Goal: Information Seeking & Learning: Learn about a topic

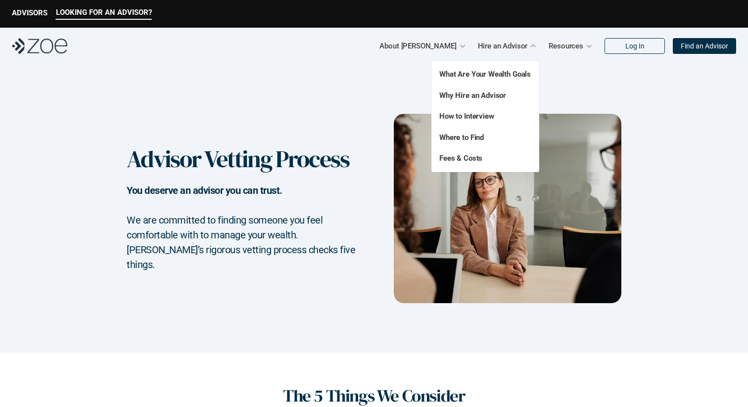
click at [476, 163] on p "Fees & Costs" at bounding box center [479, 158] width 81 height 11
click at [476, 159] on link "Fees & Costs" at bounding box center [460, 158] width 43 height 9
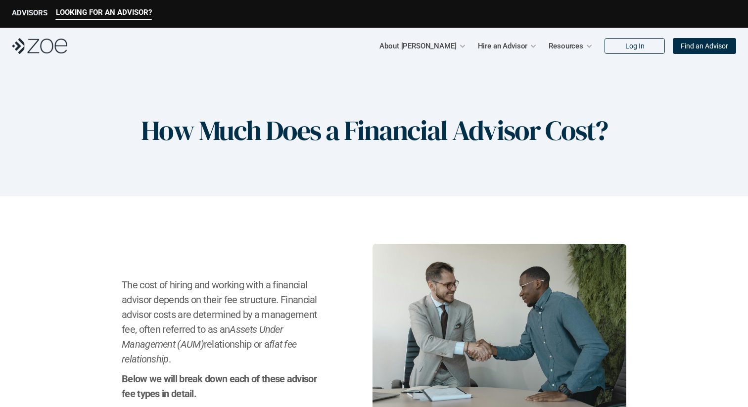
click at [43, 15] on p "ADVISORS" at bounding box center [30, 12] width 36 height 9
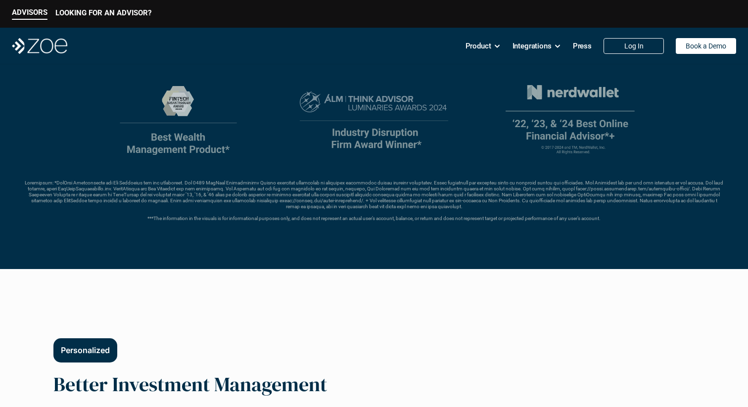
scroll to position [363, 0]
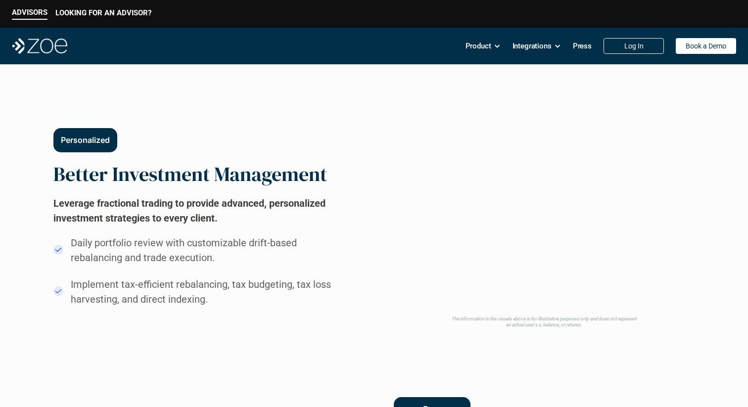
click at [167, 164] on h2 "Better Investment Management" at bounding box center [189, 174] width 273 height 24
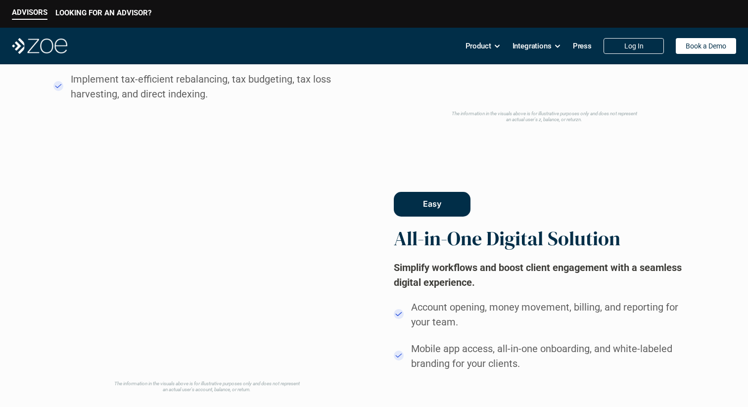
scroll to position [777, 0]
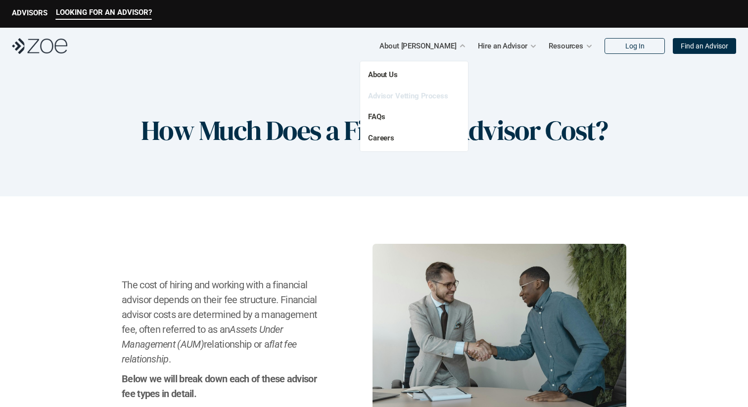
click at [386, 94] on link "Advisor Vetting Process" at bounding box center [408, 95] width 80 height 9
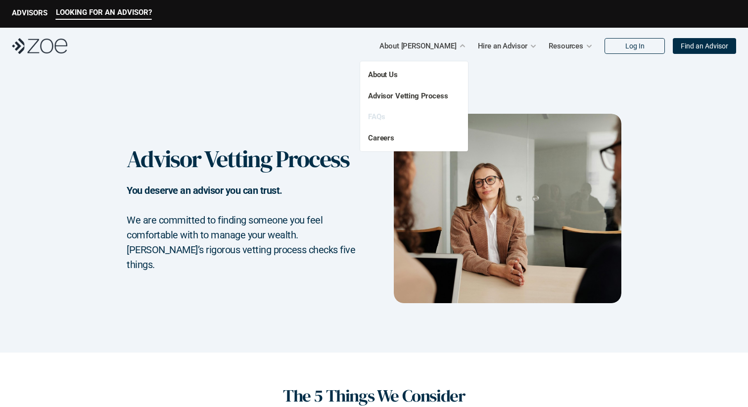
click at [380, 115] on link "FAQs" at bounding box center [376, 116] width 17 height 9
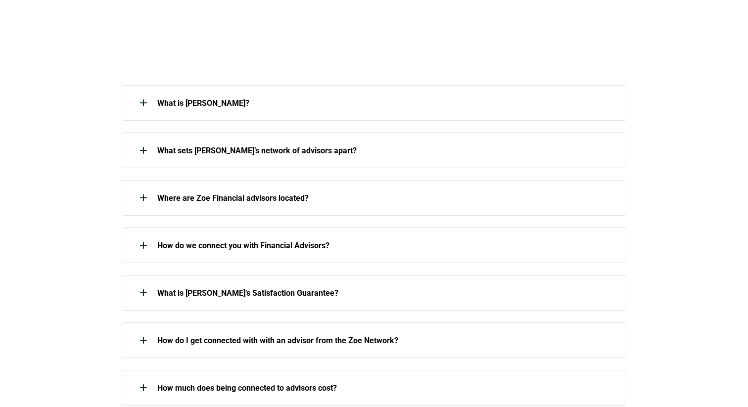
scroll to position [214, 0]
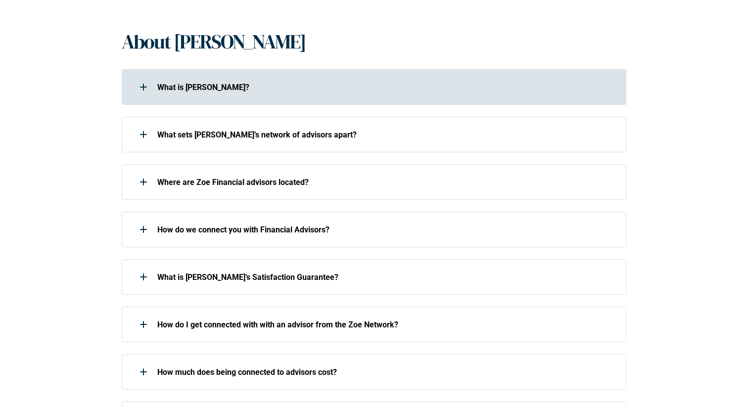
click at [374, 94] on div "What is [PERSON_NAME]?" at bounding box center [368, 87] width 492 height 20
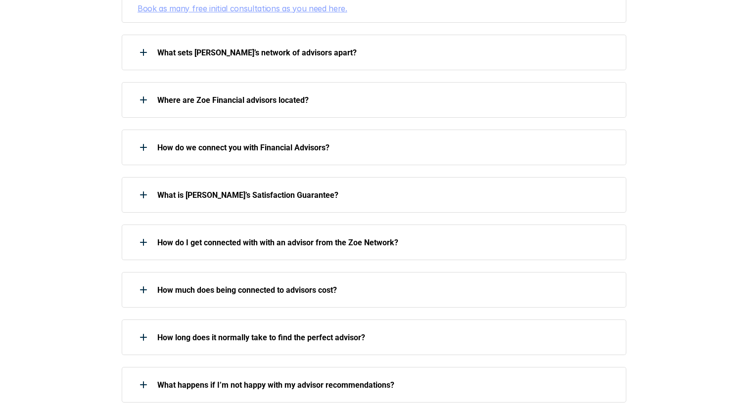
scroll to position [385, 0]
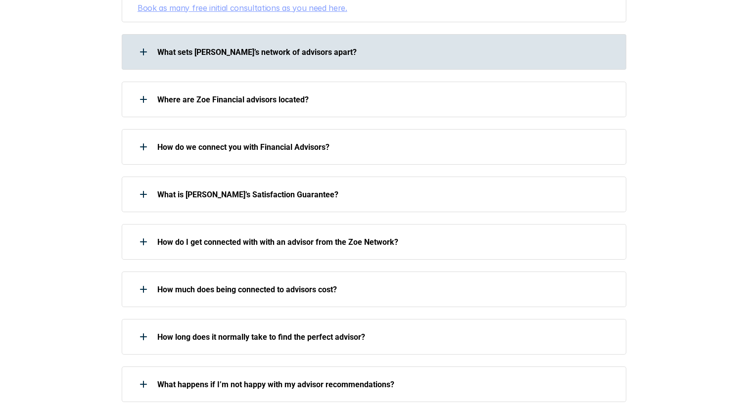
click at [233, 47] on p "What sets [PERSON_NAME]’s network of advisors apart?" at bounding box center [385, 51] width 456 height 9
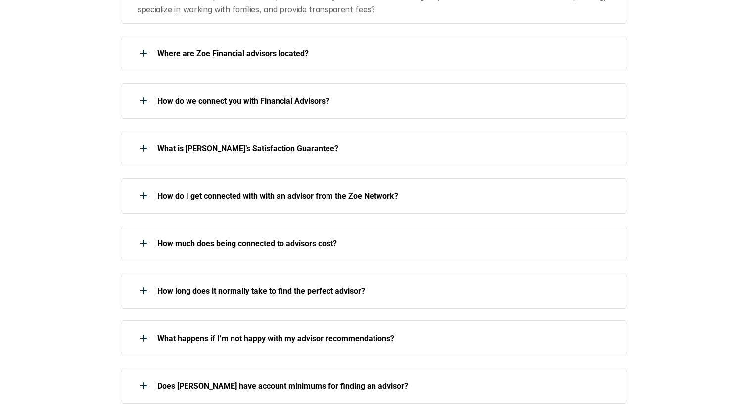
scroll to position [652, 0]
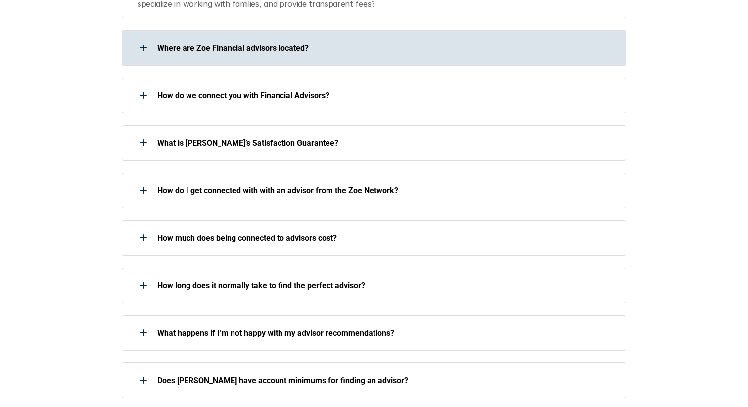
click at [190, 44] on p "Where are Zoe Financial advisors located?" at bounding box center [385, 48] width 456 height 9
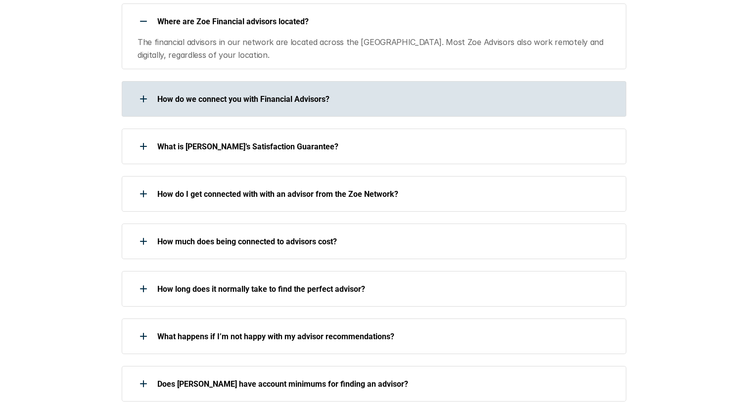
scroll to position [686, 0]
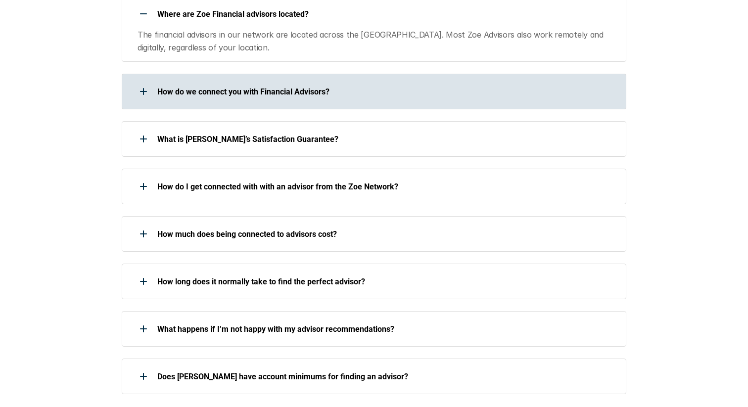
click at [162, 87] on p "How do we connect you with Financial Advisors?" at bounding box center [385, 91] width 456 height 9
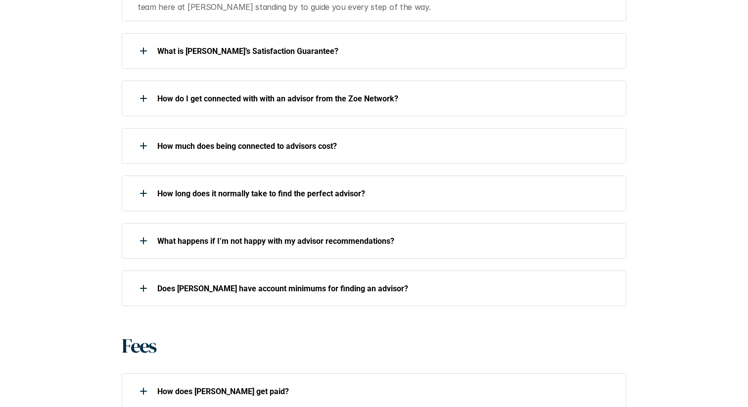
scroll to position [863, 0]
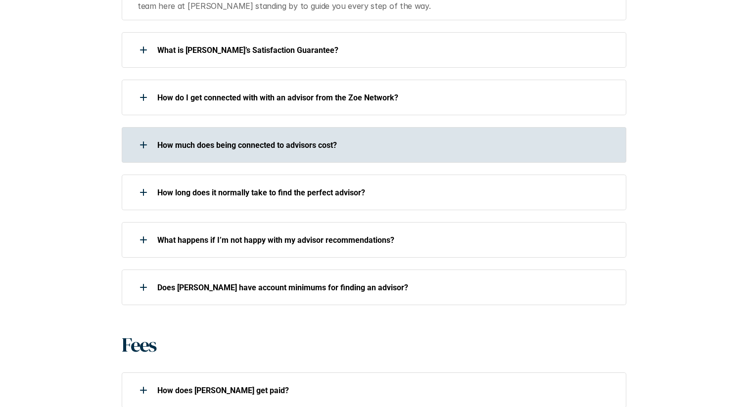
click at [168, 140] on p "How much does being connected to advisors cost?" at bounding box center [385, 144] width 456 height 9
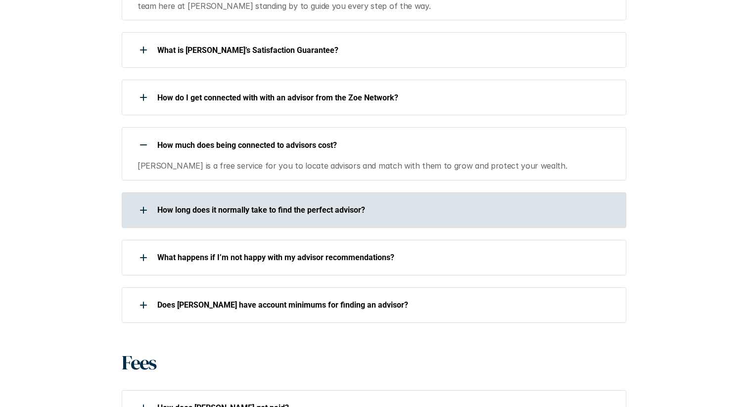
click at [168, 197] on div "How long does it normally take to find the perfect advisor?" at bounding box center [374, 210] width 504 height 36
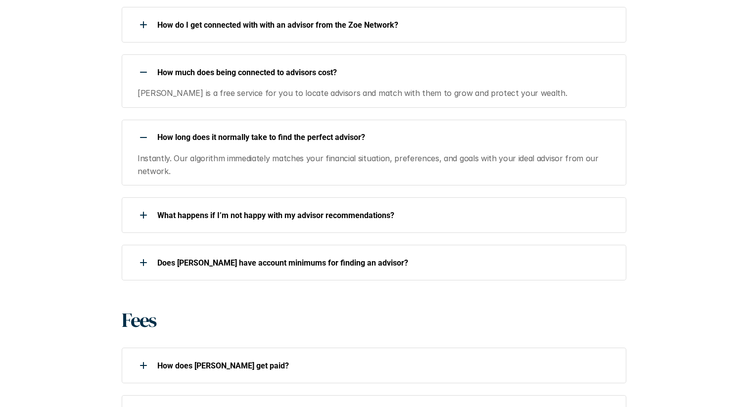
scroll to position [938, 0]
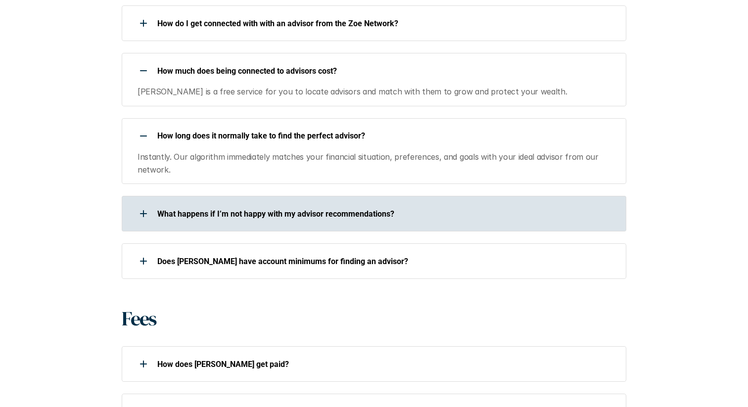
click at [168, 209] on p "What happens if I’m not happy with my advisor recommendations?" at bounding box center [385, 213] width 456 height 9
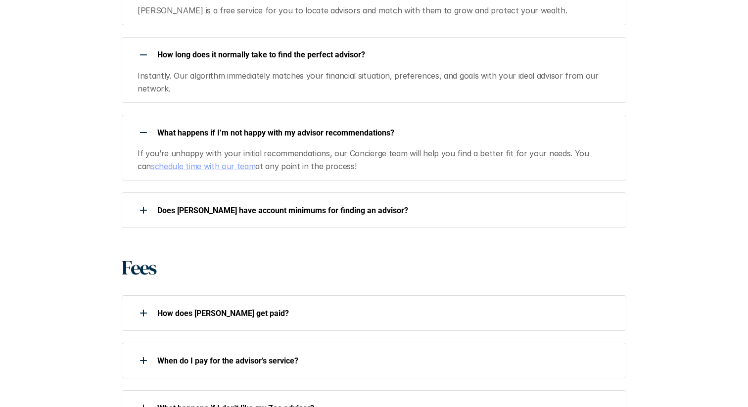
scroll to position [1020, 0]
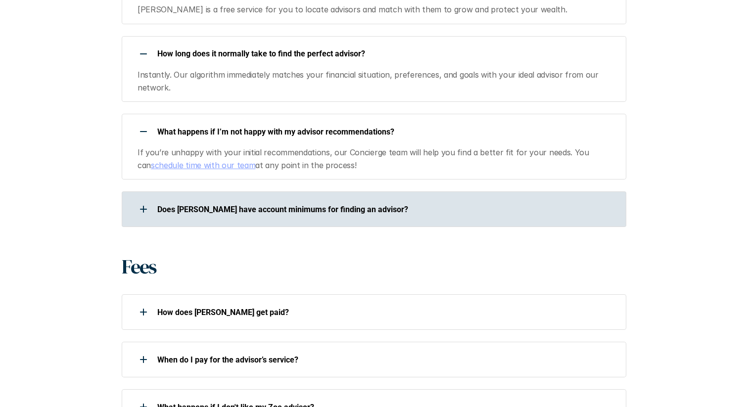
click at [169, 205] on p "Does [PERSON_NAME] have account minimums for finding an advisor?" at bounding box center [385, 209] width 456 height 9
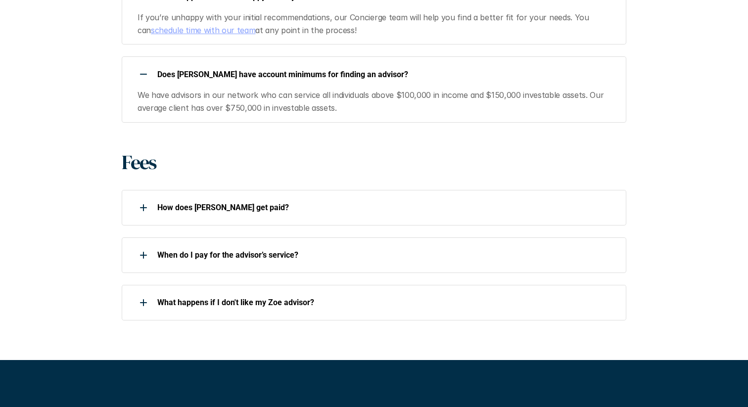
scroll to position [1161, 0]
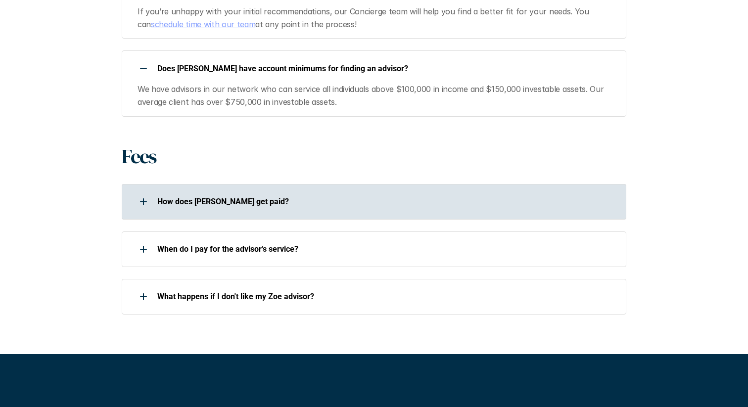
click at [169, 192] on div "How does [PERSON_NAME] get paid?" at bounding box center [368, 202] width 492 height 20
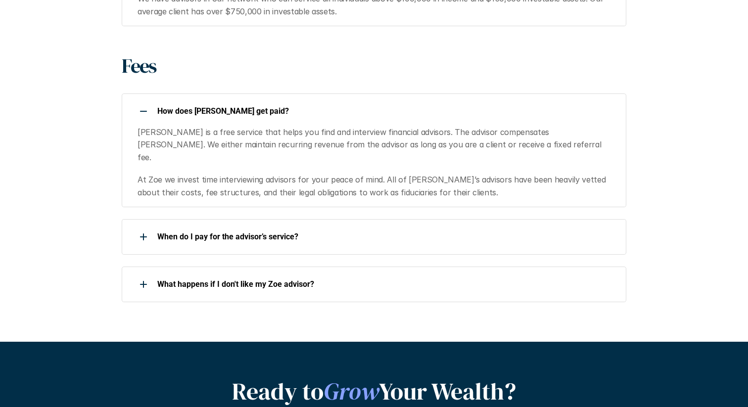
scroll to position [1253, 0]
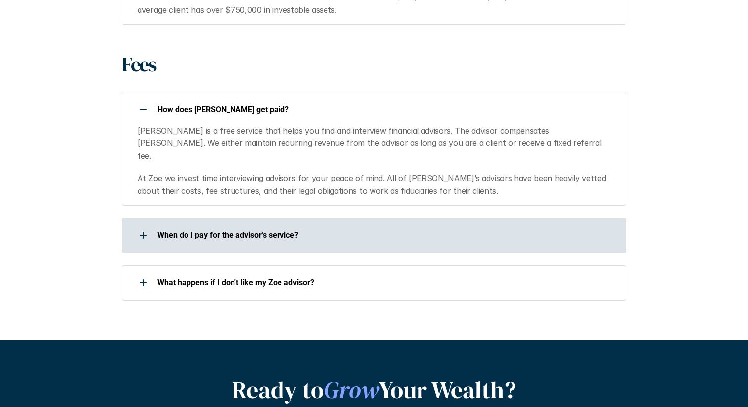
click at [169, 230] on p "When do I pay for the advisor’s service?" at bounding box center [385, 234] width 456 height 9
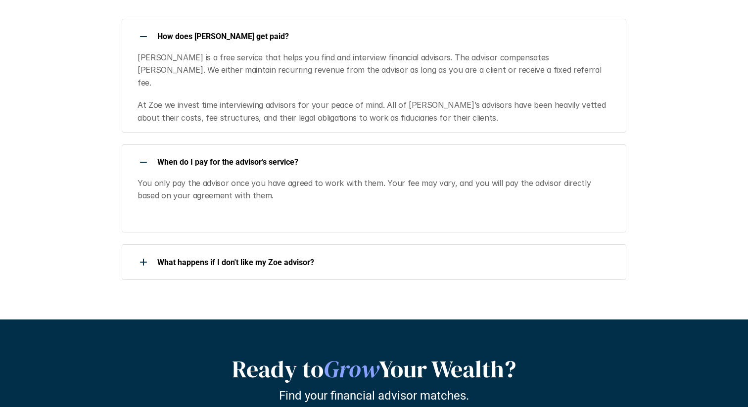
scroll to position [1328, 0]
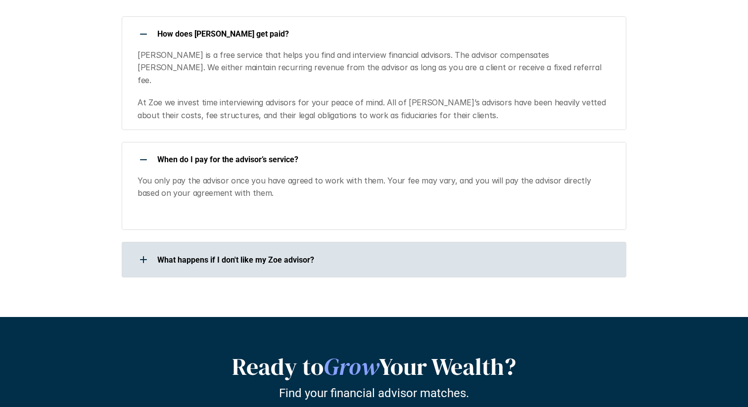
click at [176, 255] on p "What happens if I don't like my Zoe advisor?" at bounding box center [385, 259] width 456 height 9
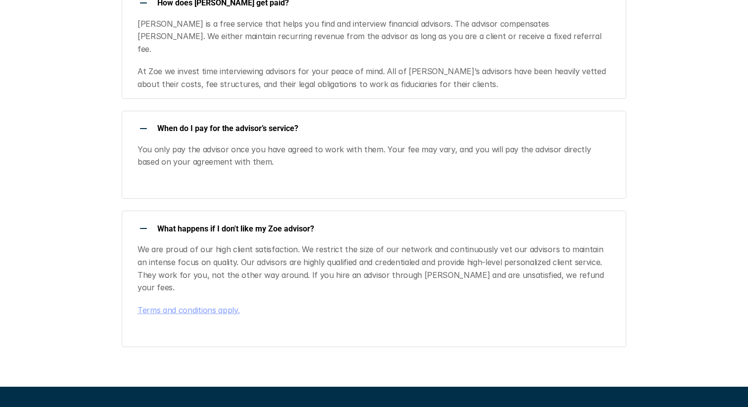
scroll to position [1360, 0]
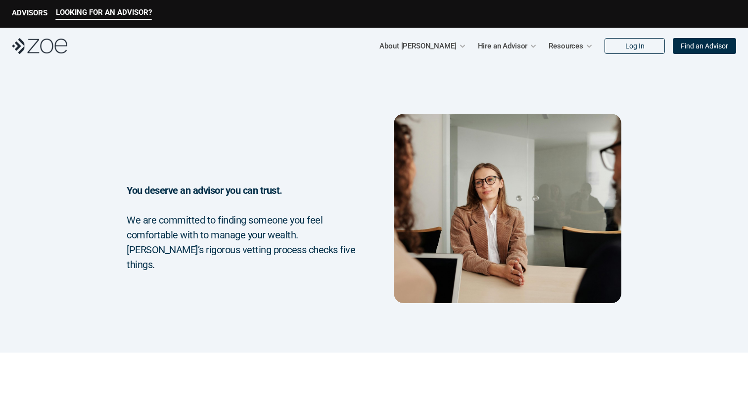
click at [31, 11] on p "ADVISORS" at bounding box center [30, 12] width 36 height 9
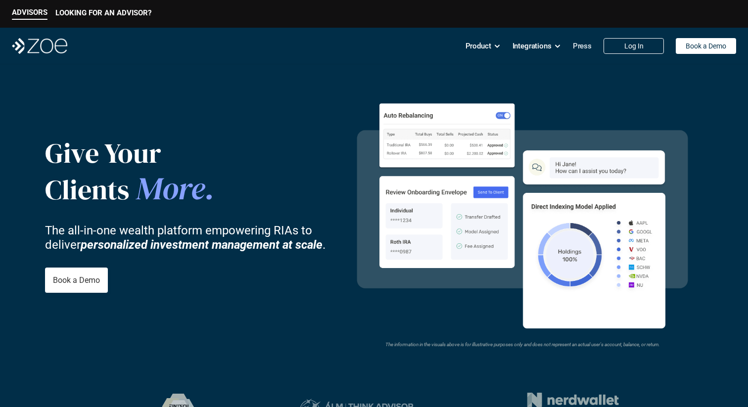
click at [582, 45] on p "Press" at bounding box center [582, 46] width 19 height 15
